Goal: Transaction & Acquisition: Purchase product/service

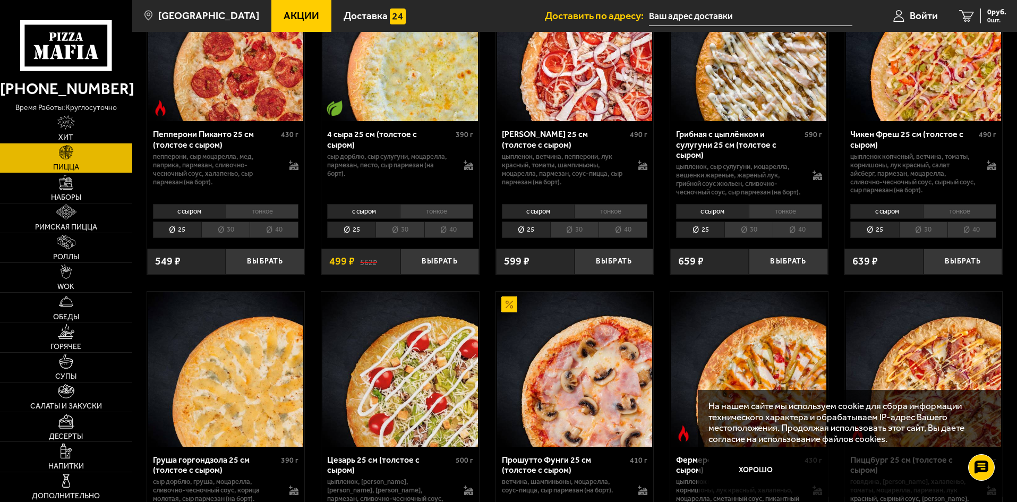
scroll to position [744, 0]
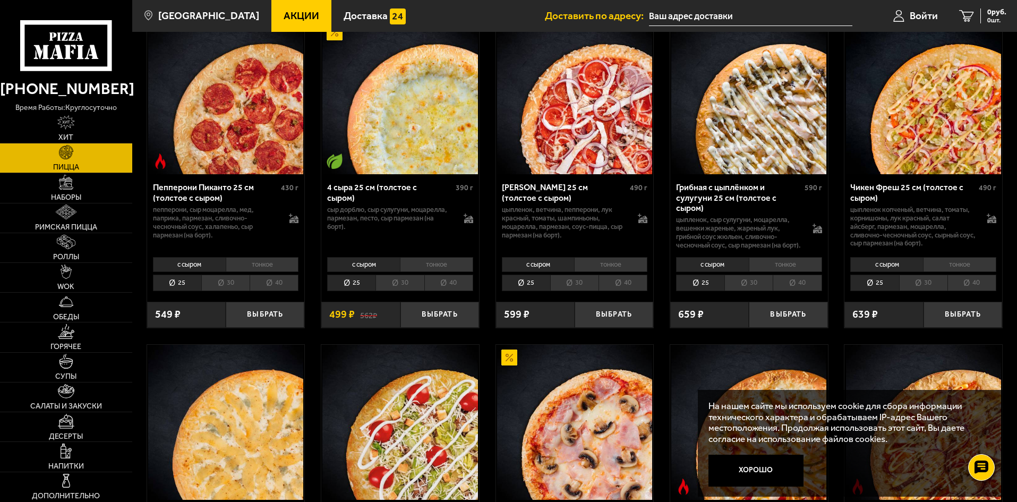
click at [797, 291] on li "40" at bounding box center [797, 283] width 49 height 16
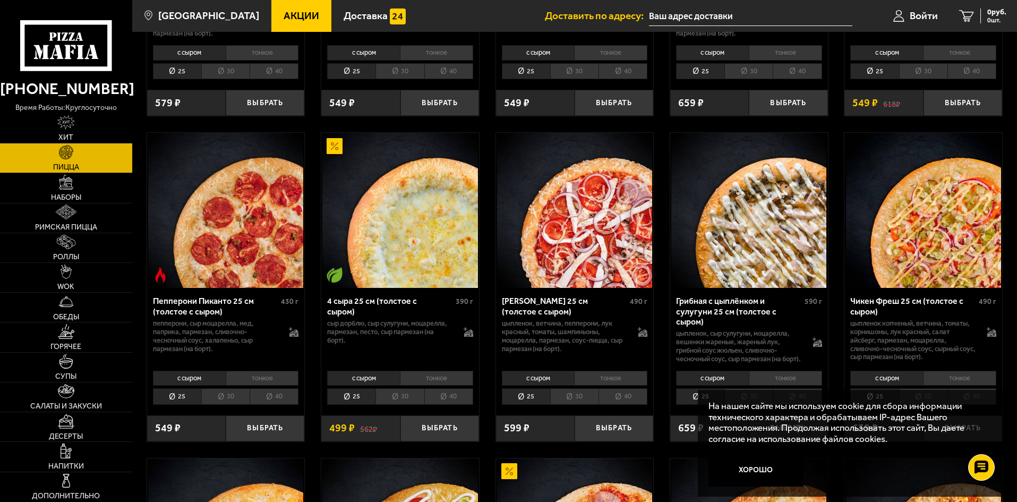
scroll to position [638, 0]
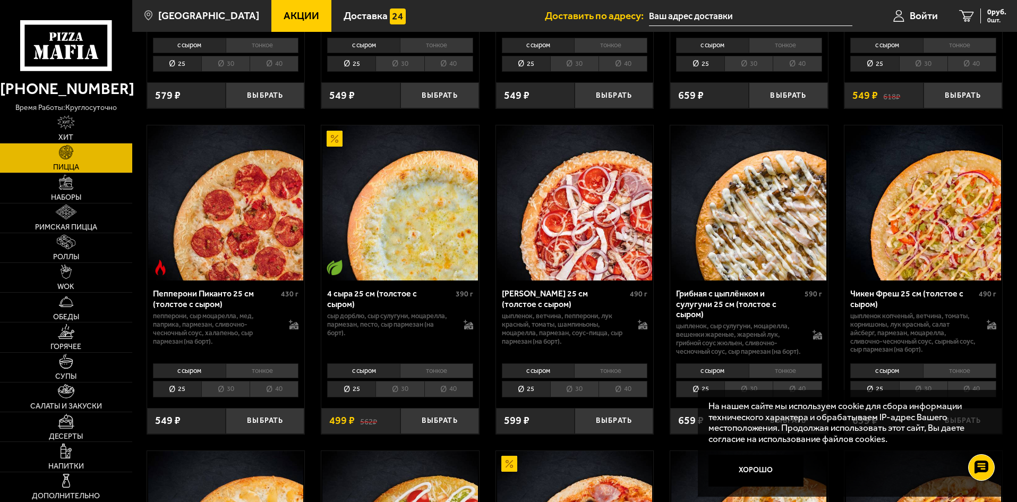
click at [727, 254] on img at bounding box center [749, 202] width 155 height 155
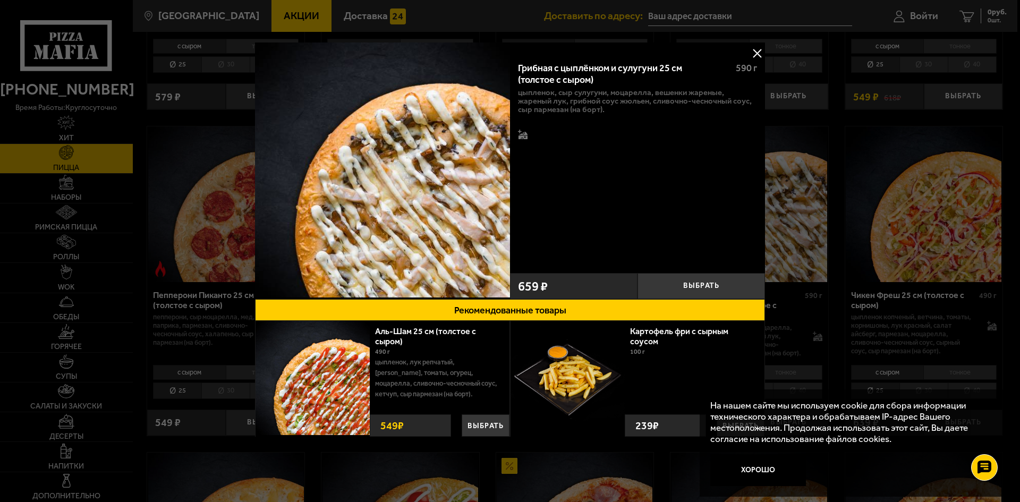
click at [756, 54] on button at bounding box center [757, 53] width 16 height 16
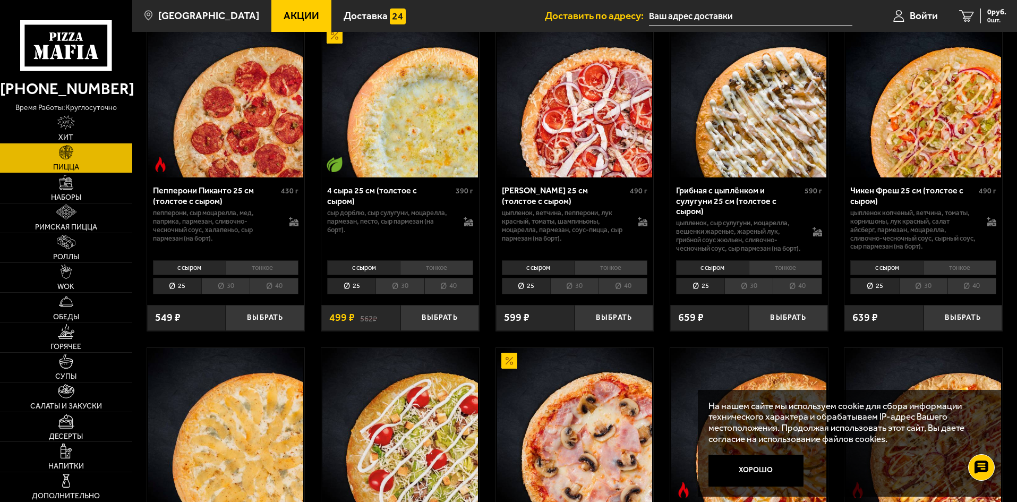
scroll to position [744, 0]
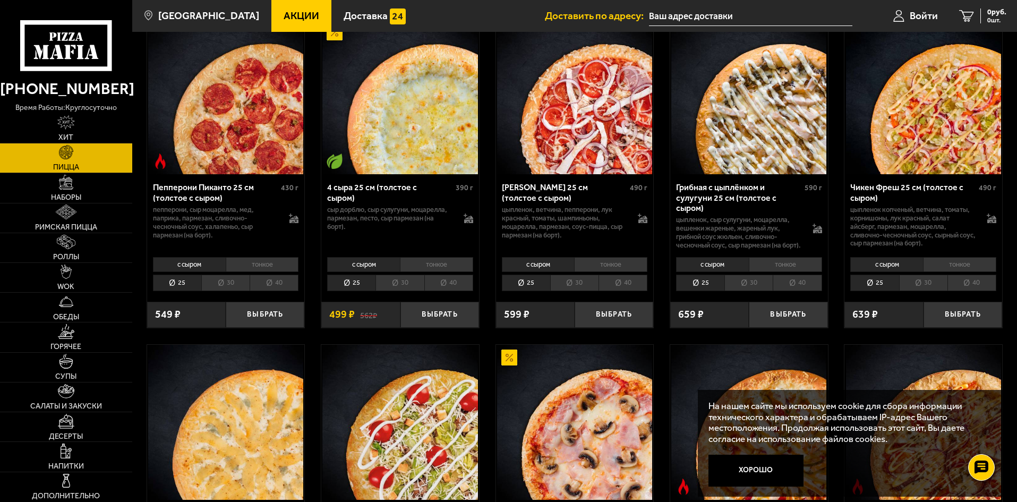
click at [800, 291] on li "40" at bounding box center [797, 283] width 49 height 16
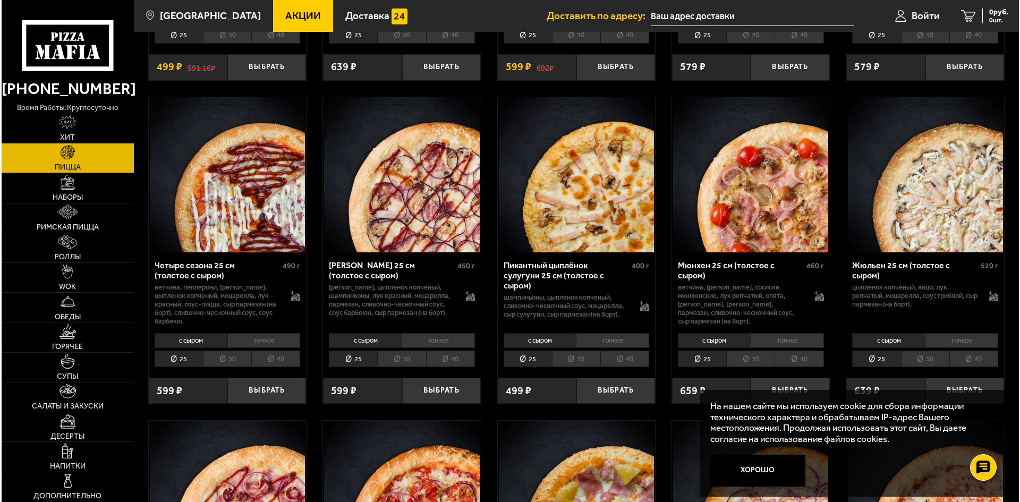
scroll to position [1647, 0]
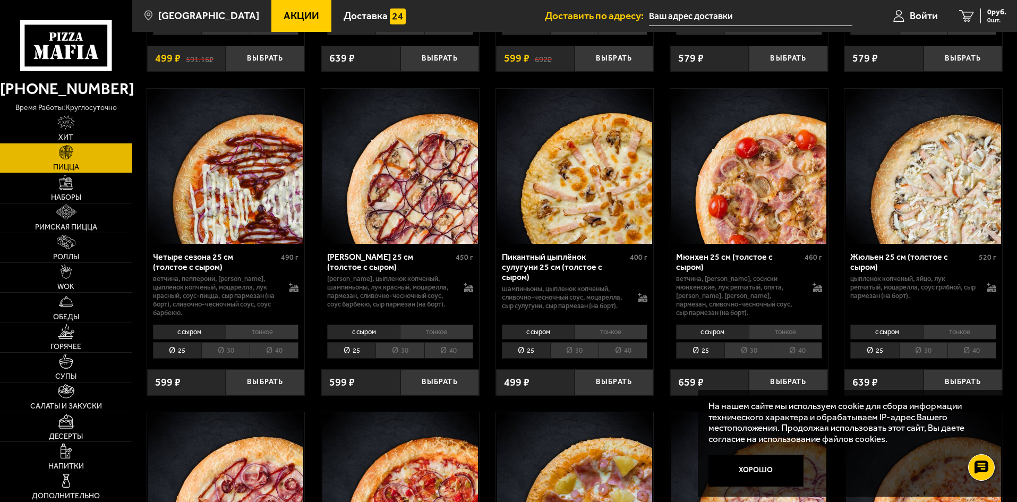
click at [211, 208] on img at bounding box center [225, 166] width 155 height 155
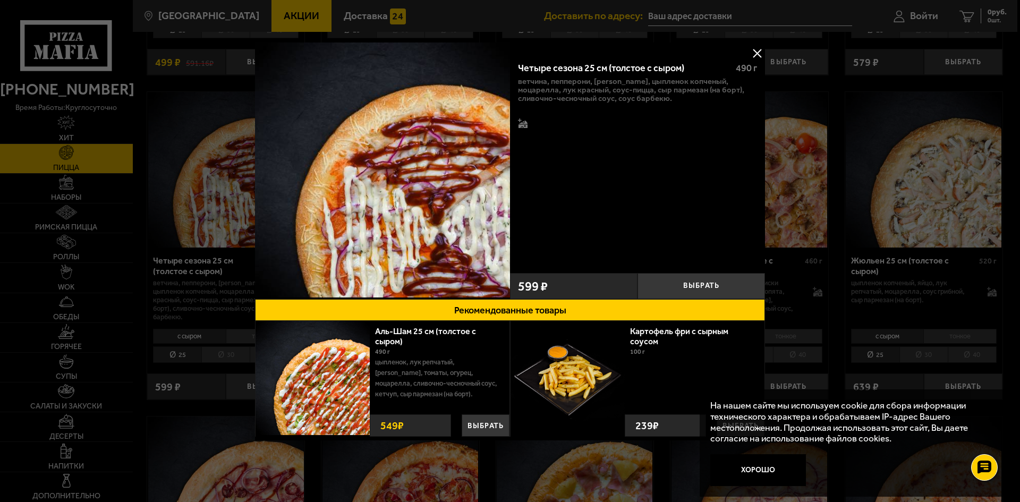
scroll to position [638, 0]
